Goal: Check status: Check status

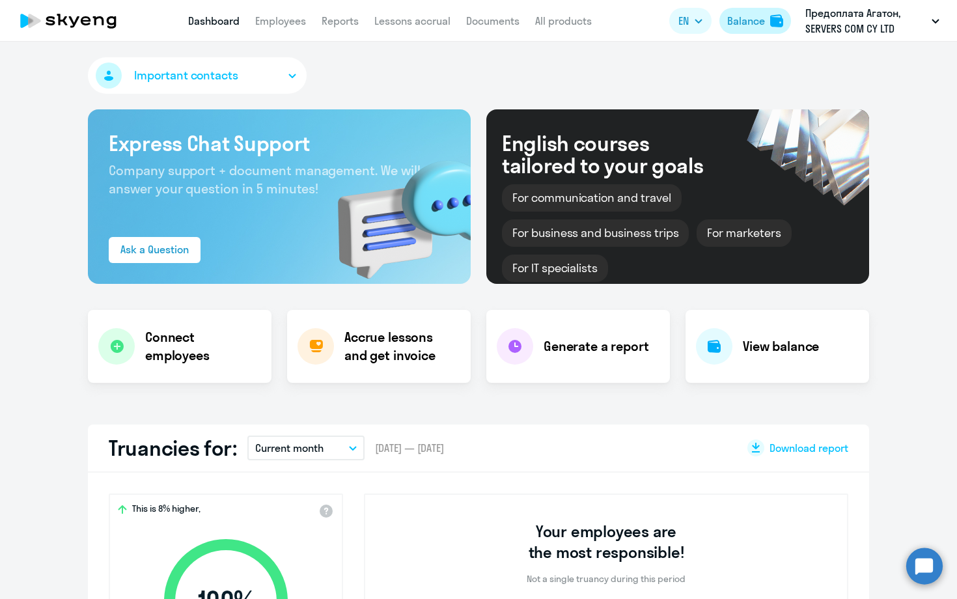
click at [751, 27] on div "Balance" at bounding box center [746, 21] width 38 height 16
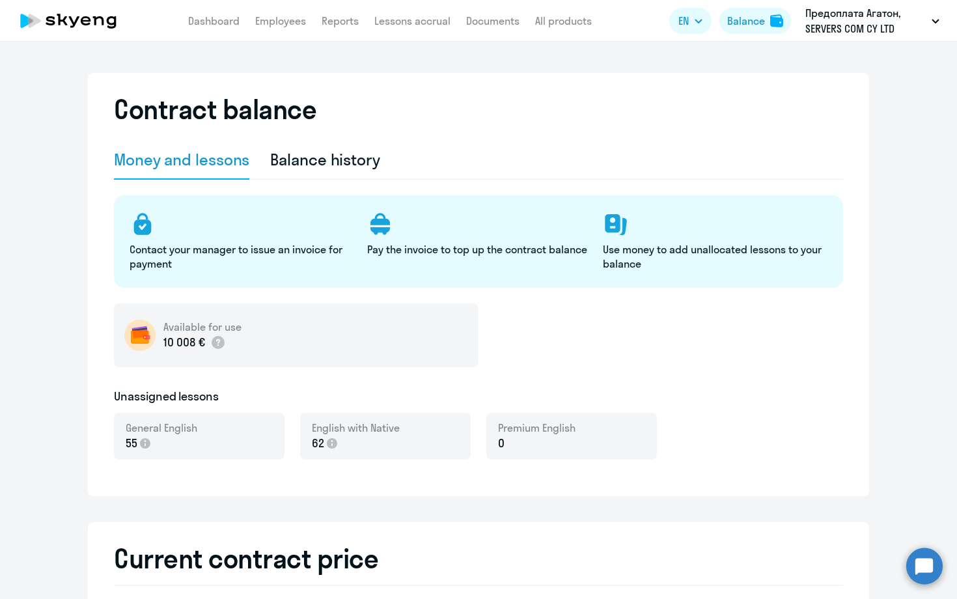
select select "english_adult_not_native_speaker"
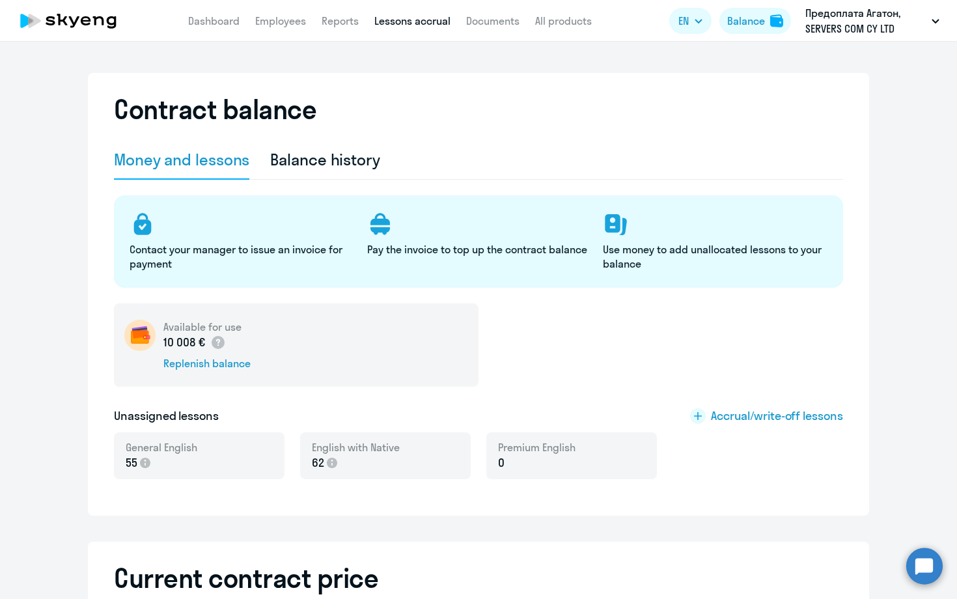
click at [411, 20] on link "Lessons accrual" at bounding box center [412, 20] width 76 height 13
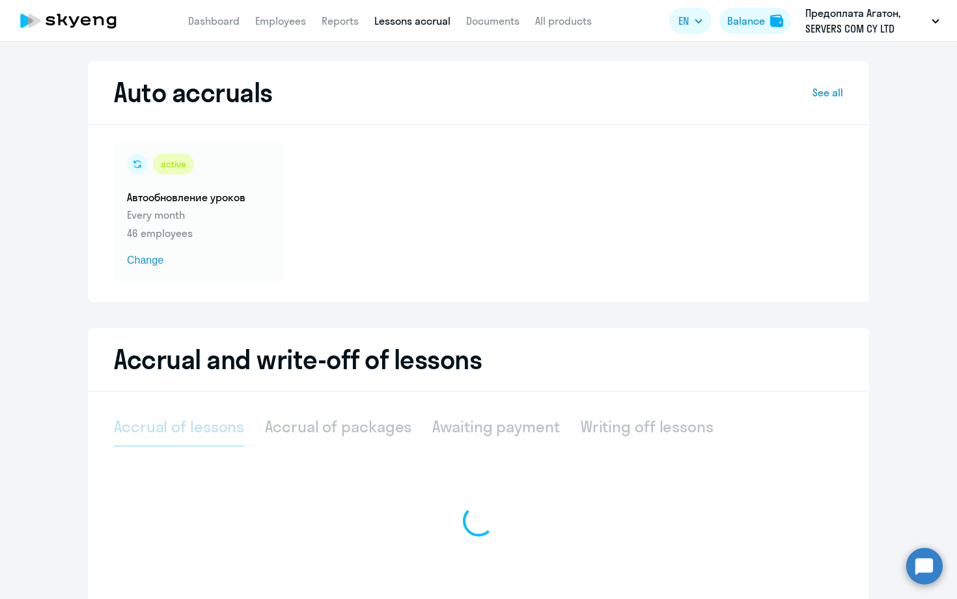
select select "10"
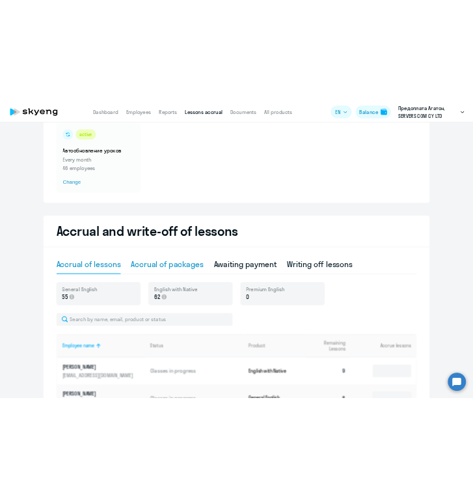
scroll to position [226, 0]
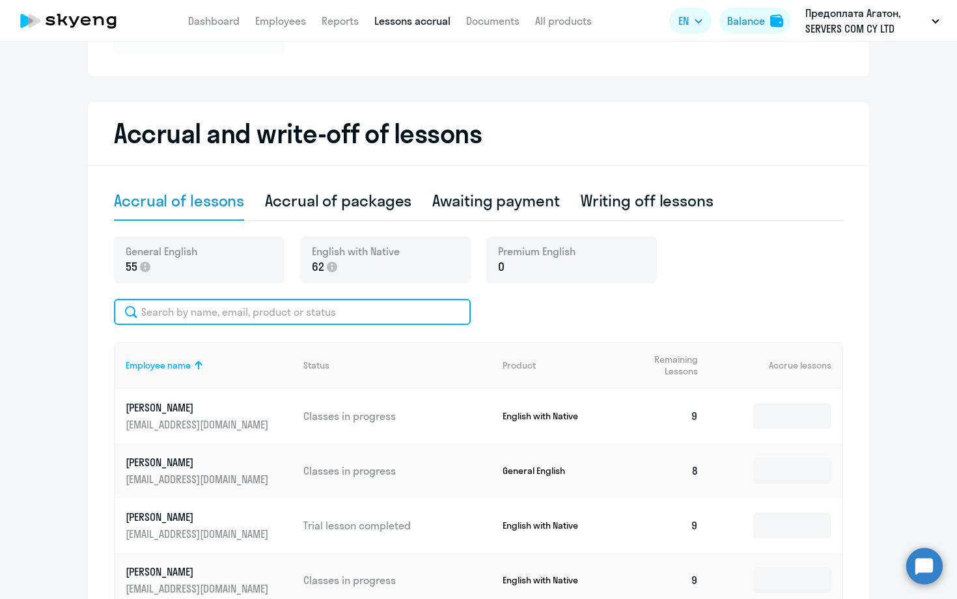
click at [291, 309] on input "text" at bounding box center [292, 312] width 357 height 26
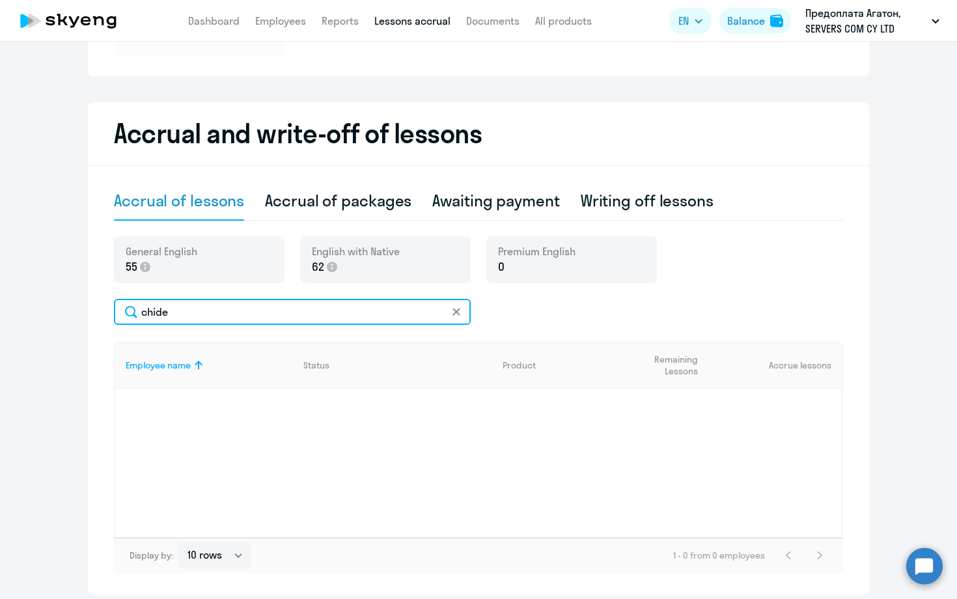
click at [197, 312] on input "chide" at bounding box center [292, 312] width 357 height 26
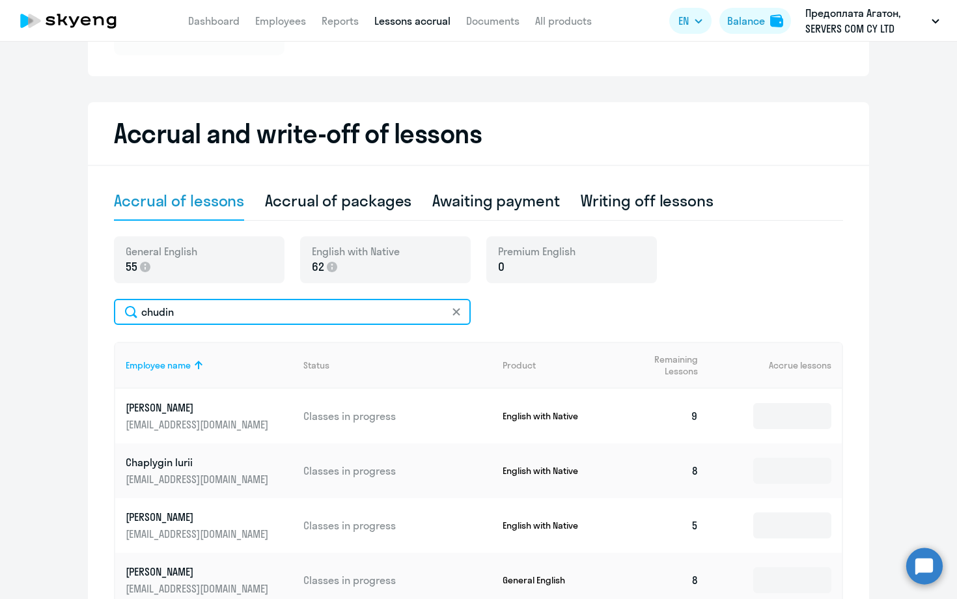
type input "chudino"
